Goal: Check status: Check status

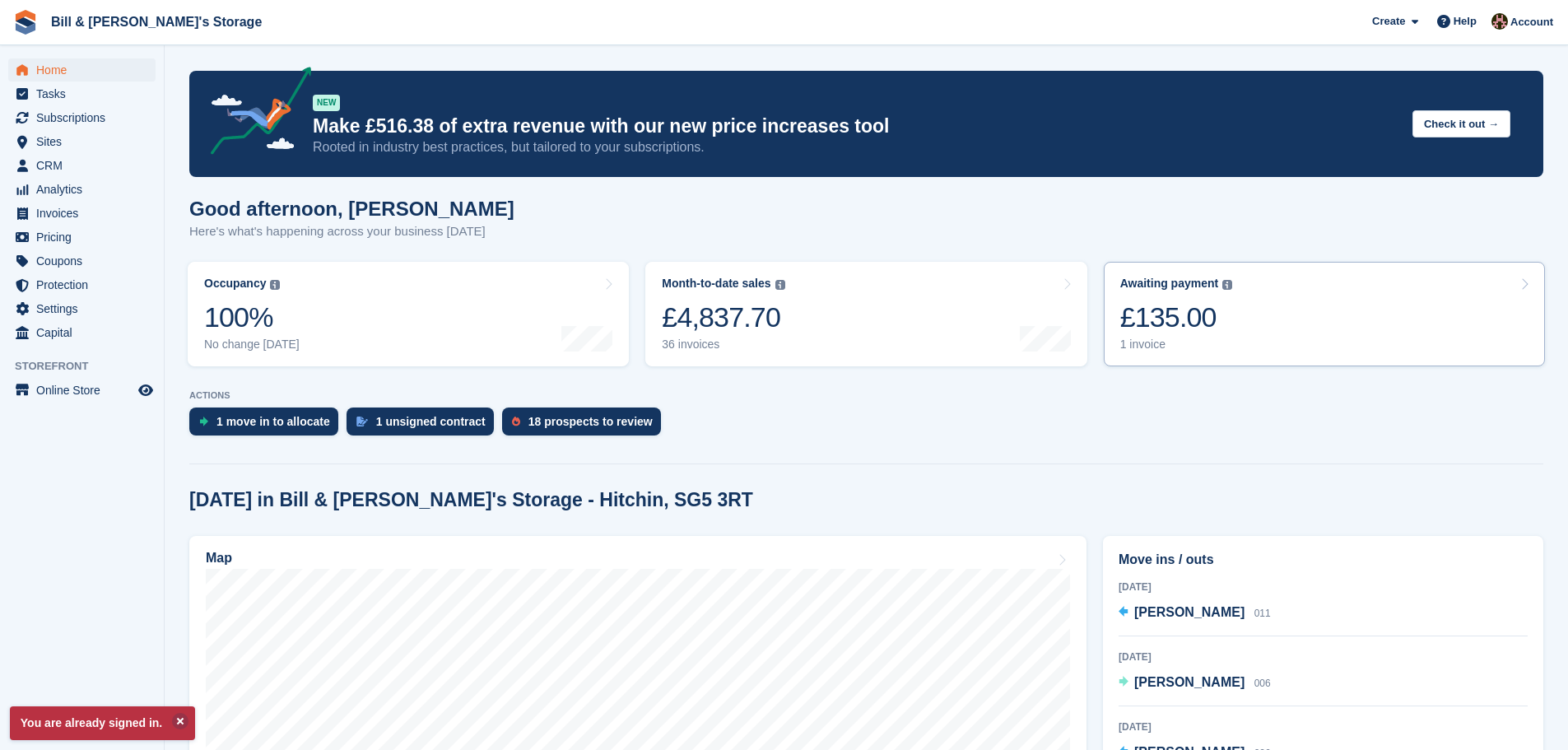
click at [1252, 322] on link "Awaiting payment The total outstanding balance on all open invoices. £135.00 1 …" at bounding box center [1324, 314] width 441 height 104
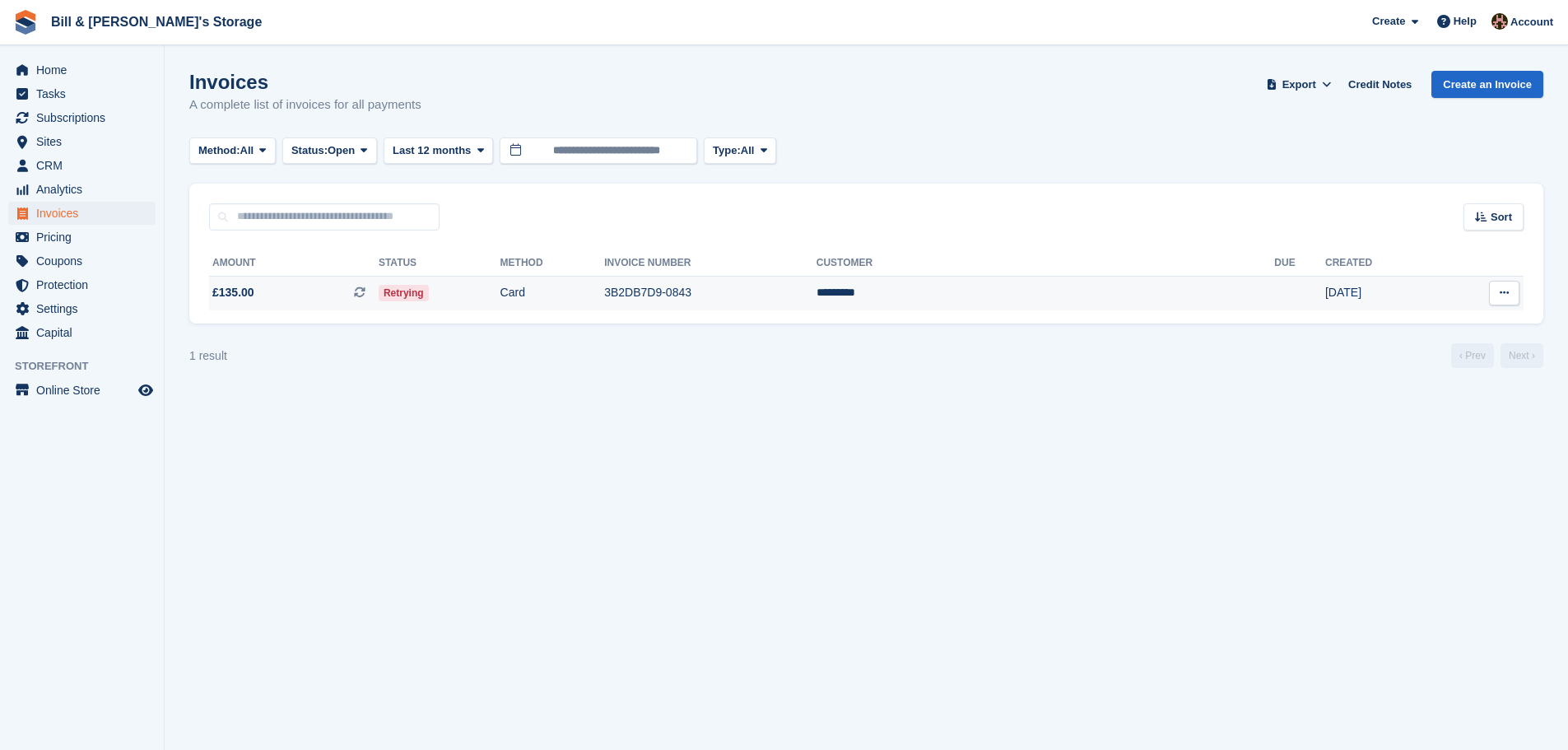
click at [379, 301] on span "This is a recurring subscription invoice." at bounding box center [366, 293] width 25 height 17
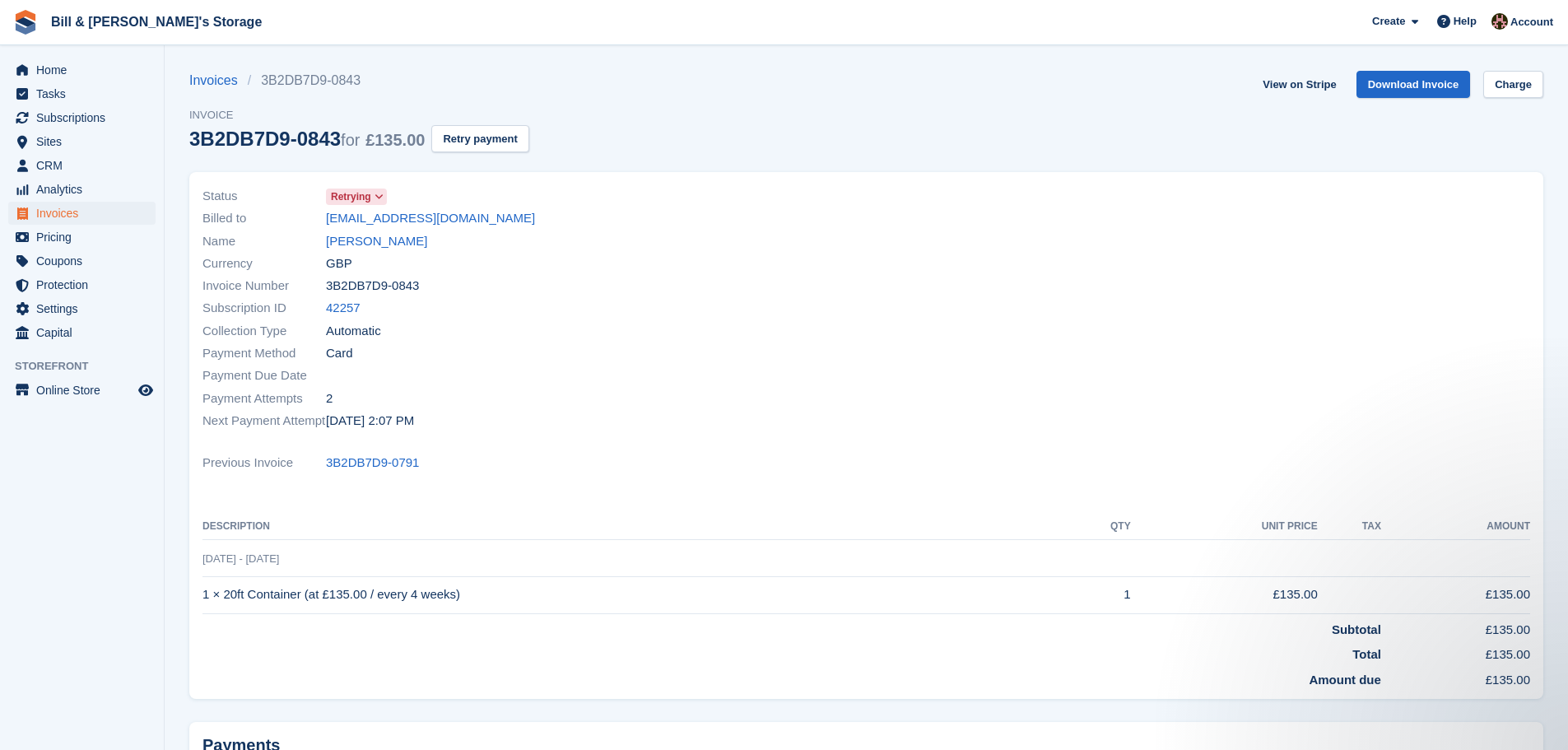
click at [902, 390] on div at bounding box center [1203, 309] width 674 height 267
